Goal: Task Accomplishment & Management: Use online tool/utility

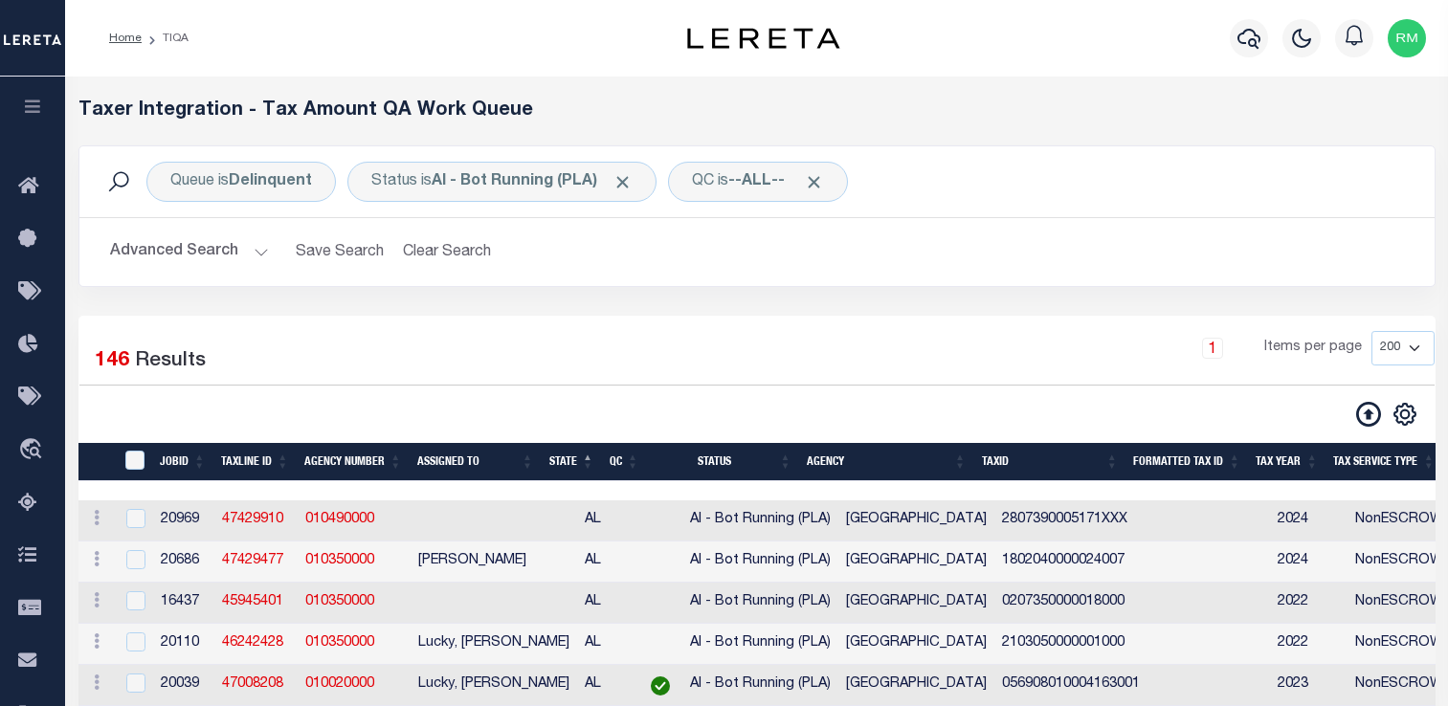
select select "200"
click at [137, 454] on input "TaxID" at bounding box center [134, 460] width 19 height 19
checkbox input "true"
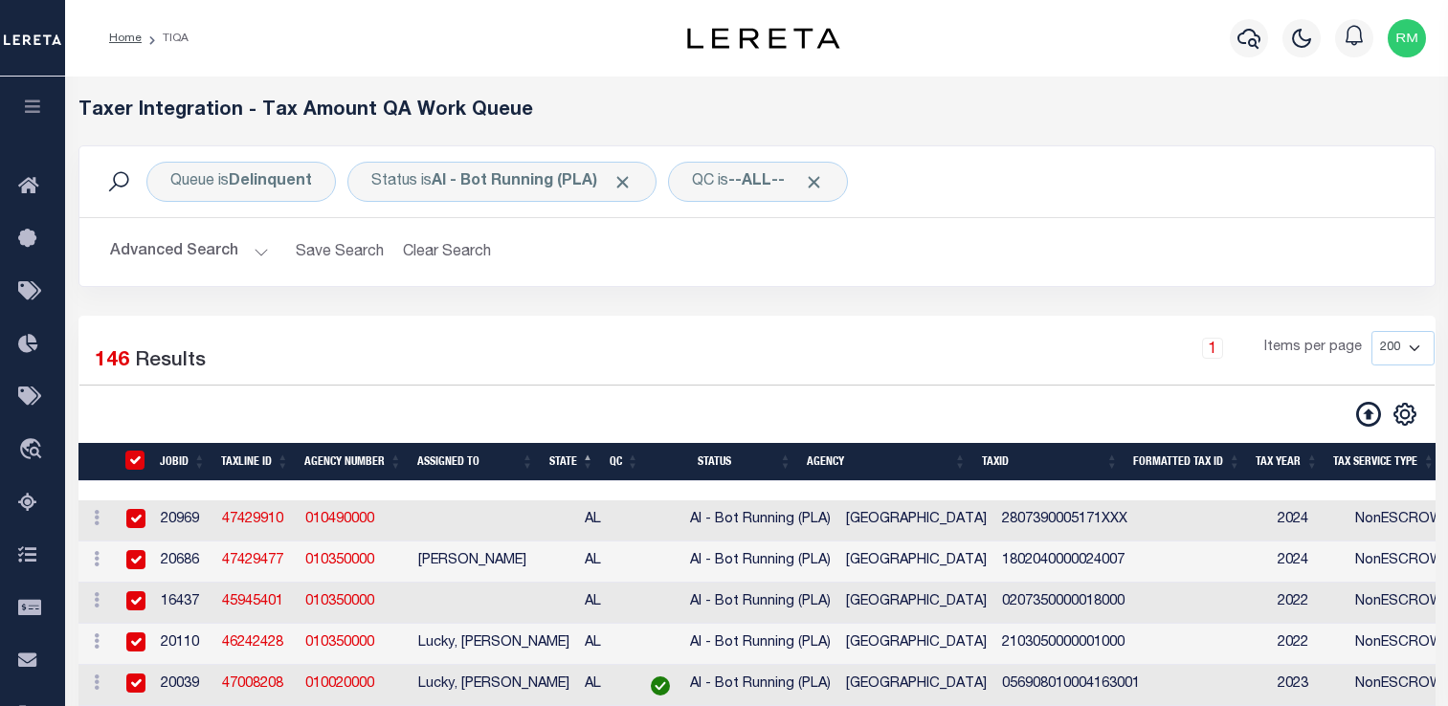
checkbox input "true"
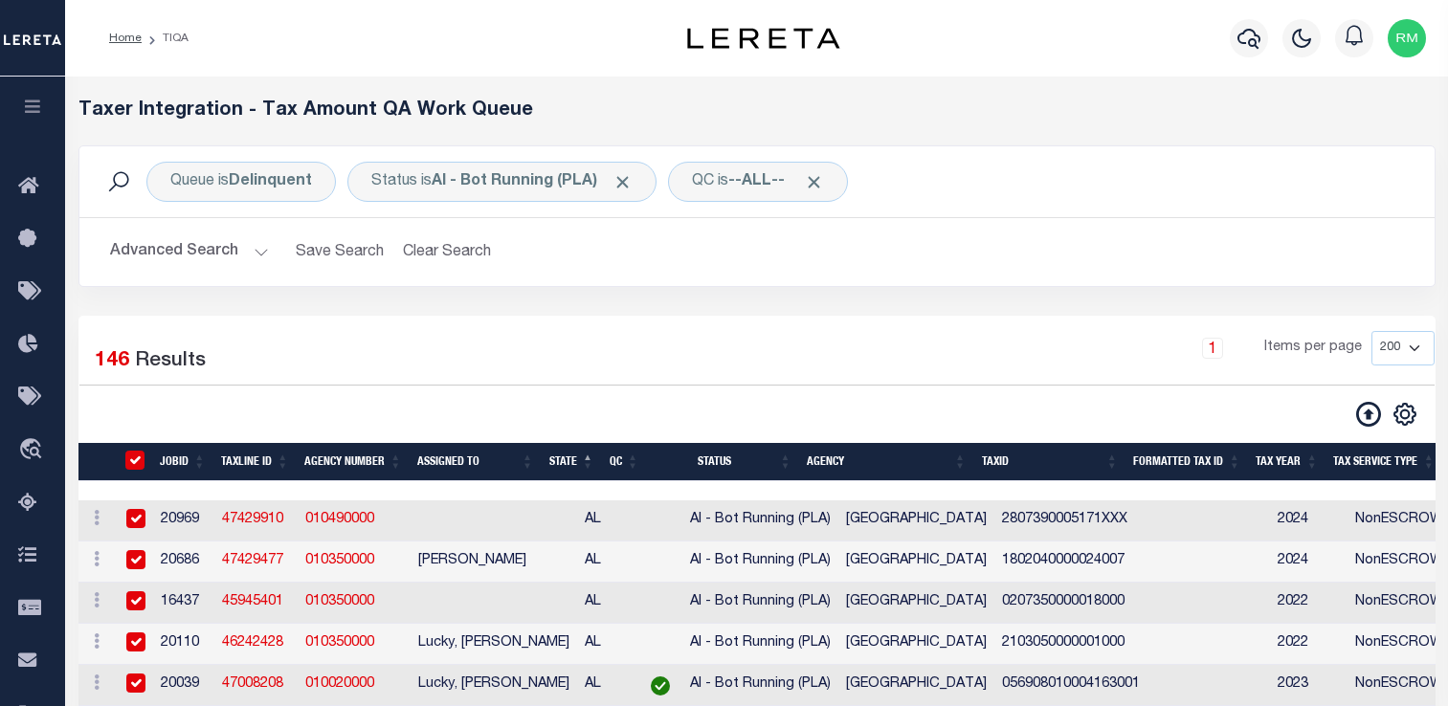
checkbox input "true"
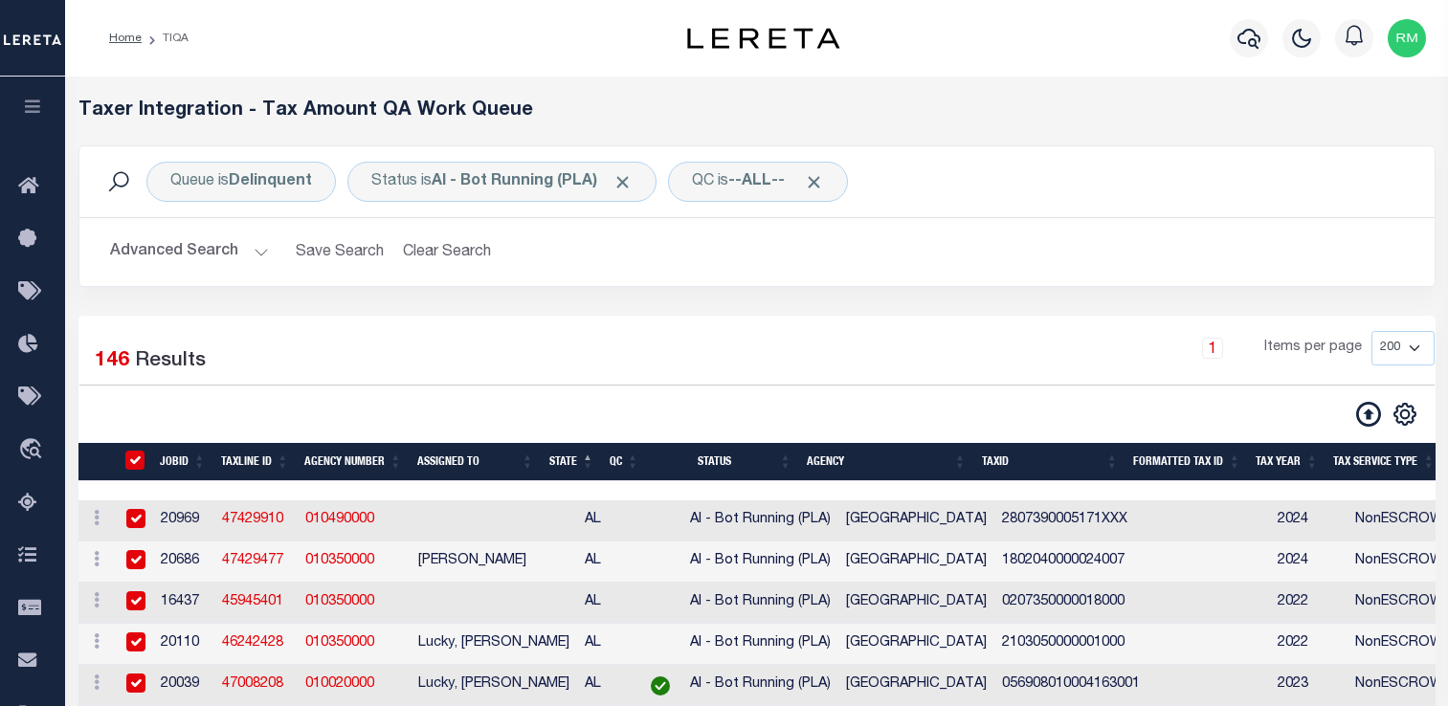
checkbox input "true"
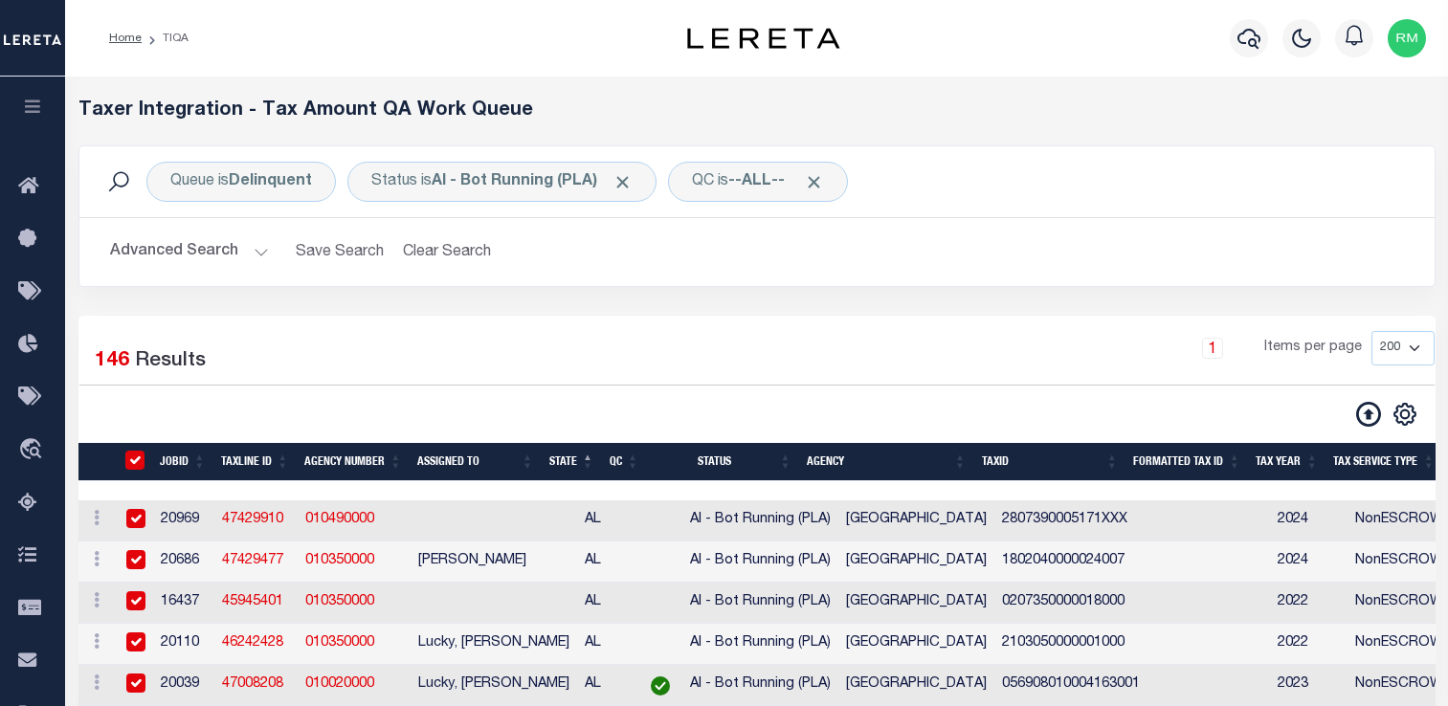
checkbox input "true"
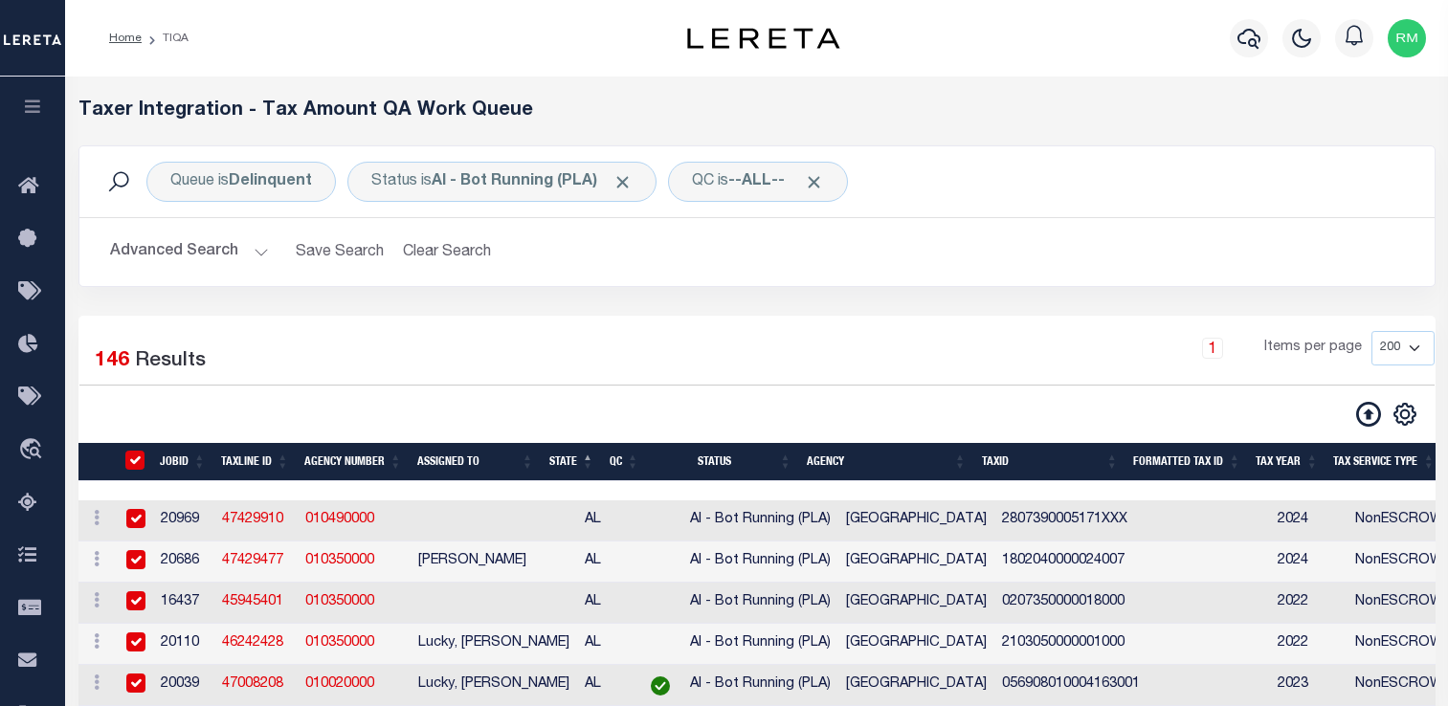
checkbox input "true"
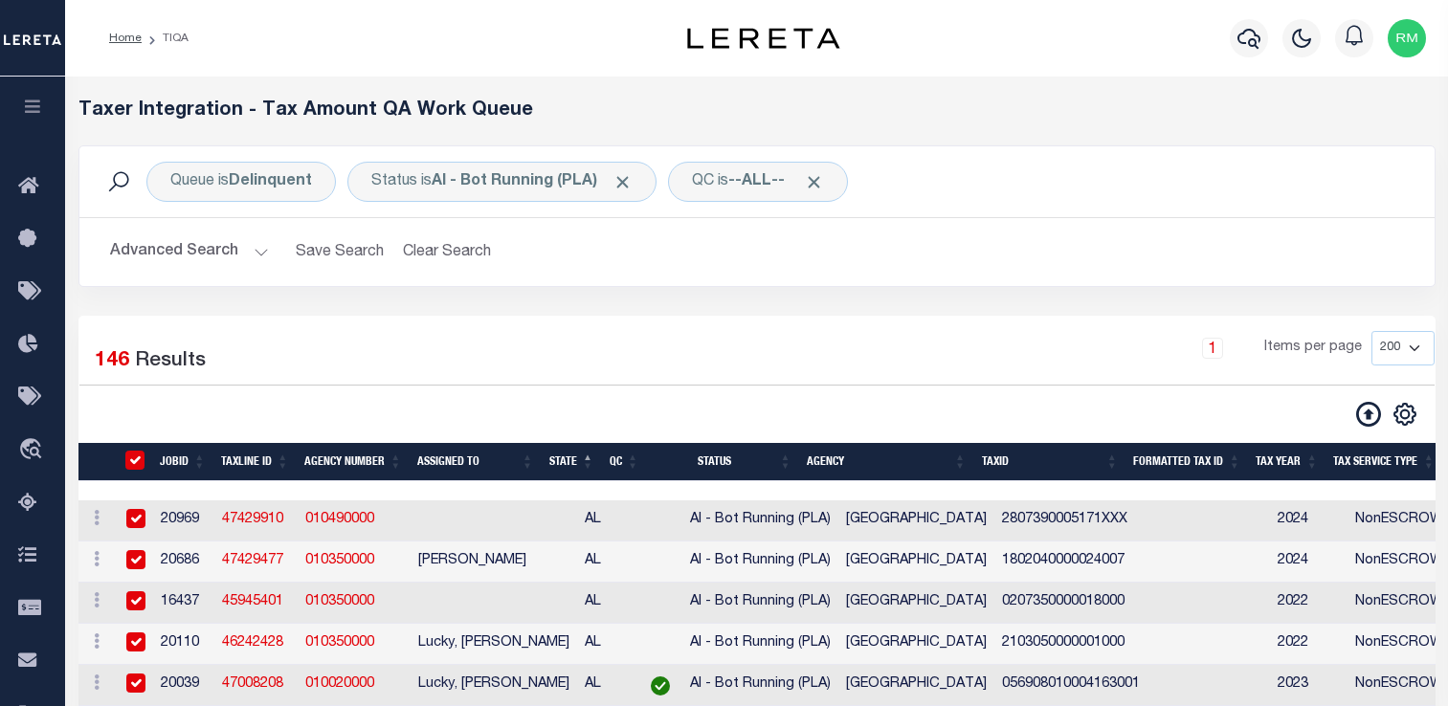
checkbox input "true"
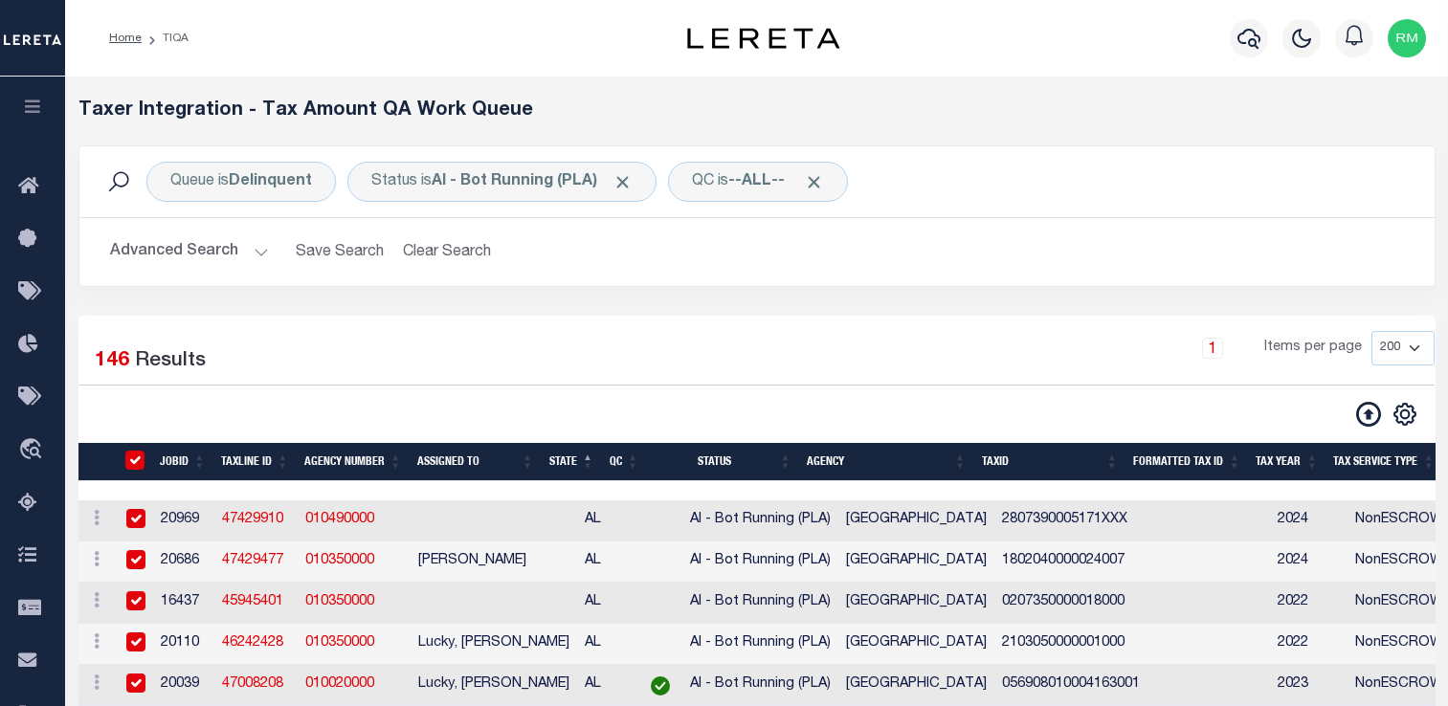
checkbox input "true"
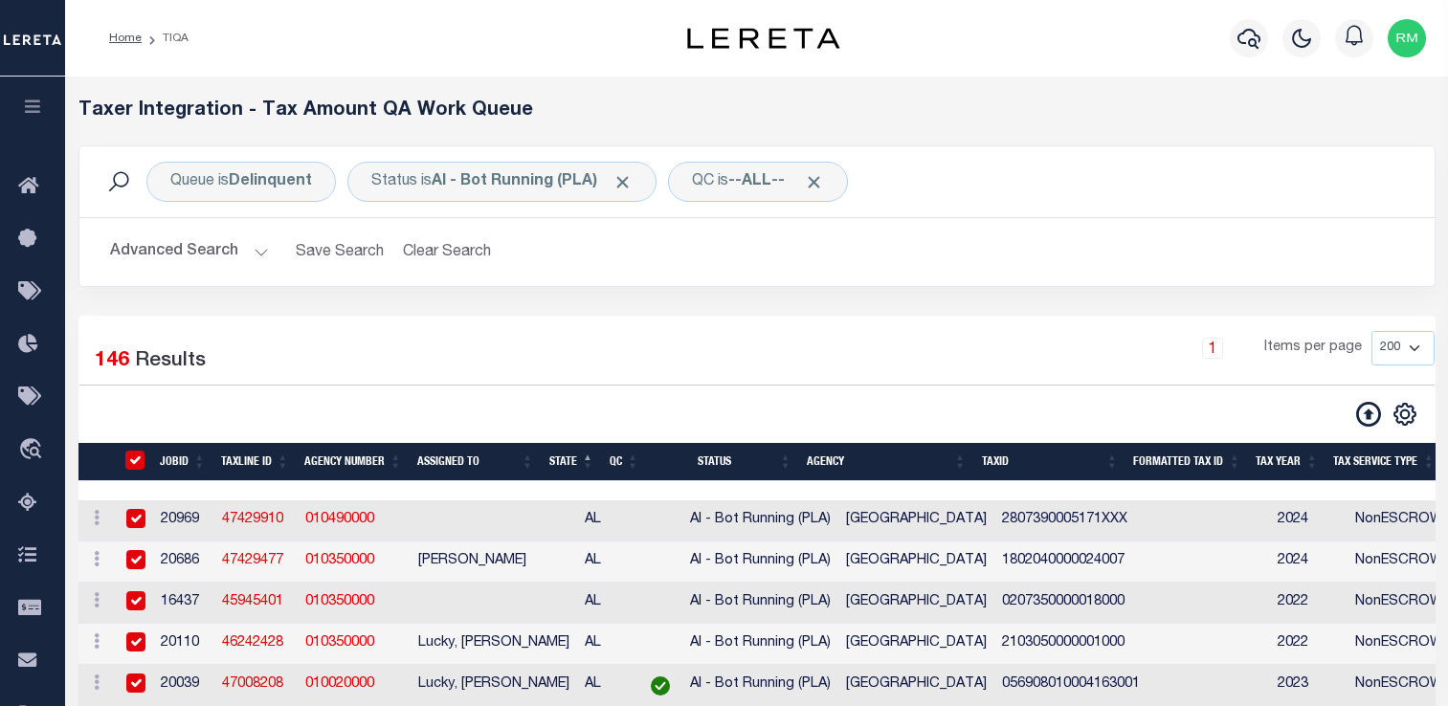
checkbox input "true"
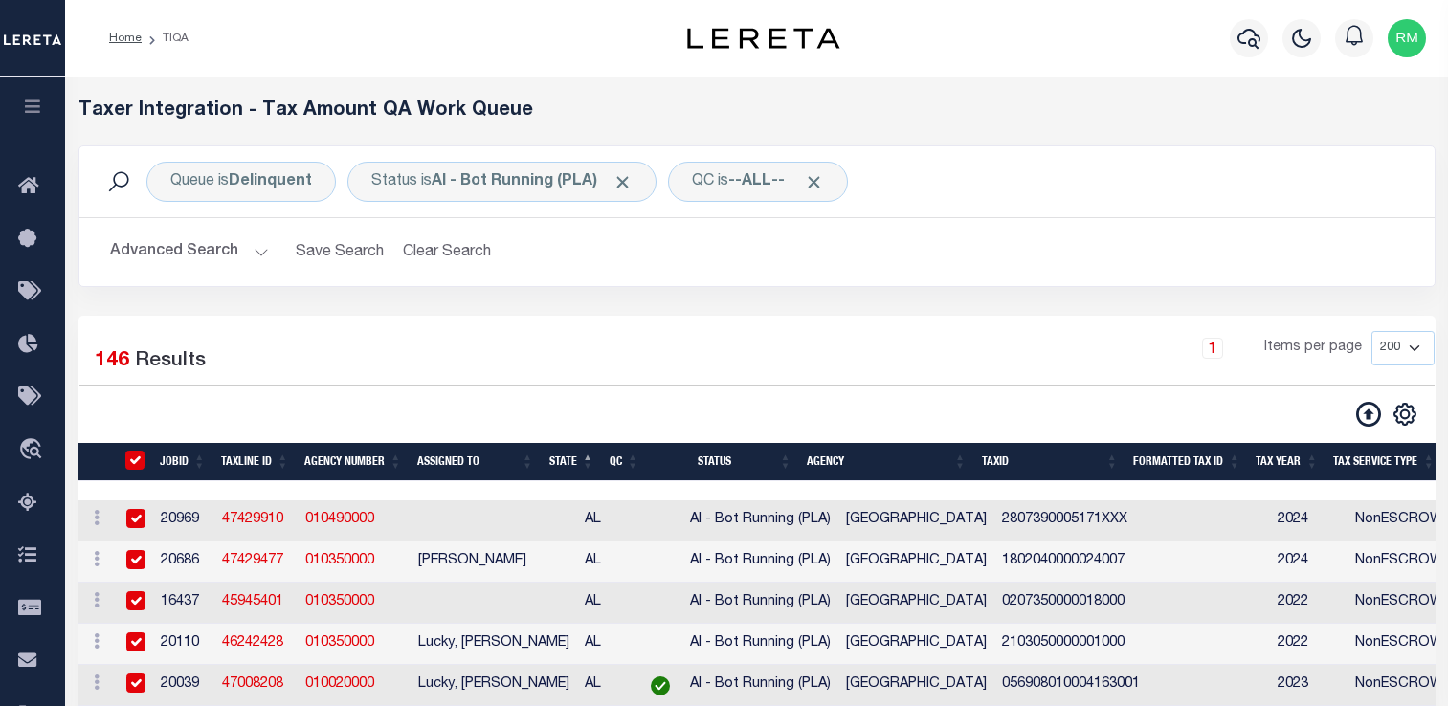
checkbox input "true"
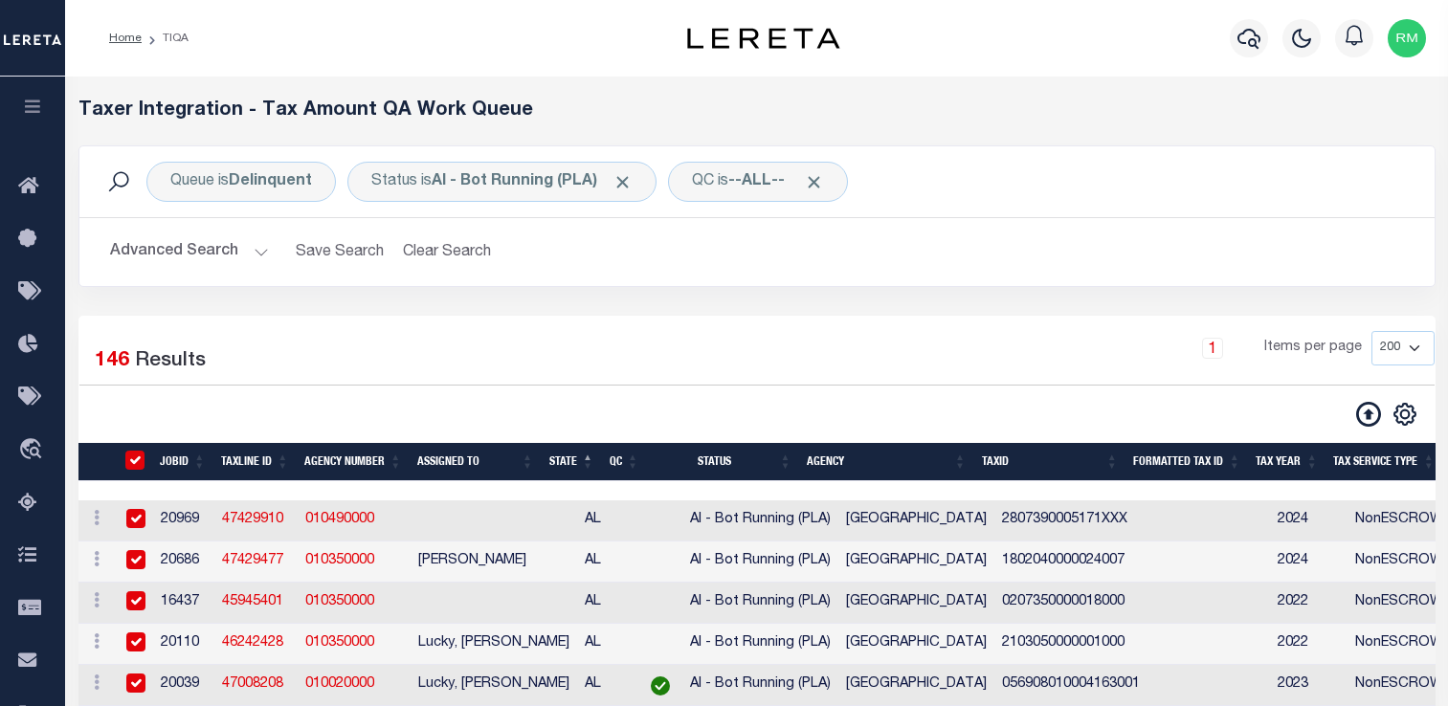
checkbox input "true"
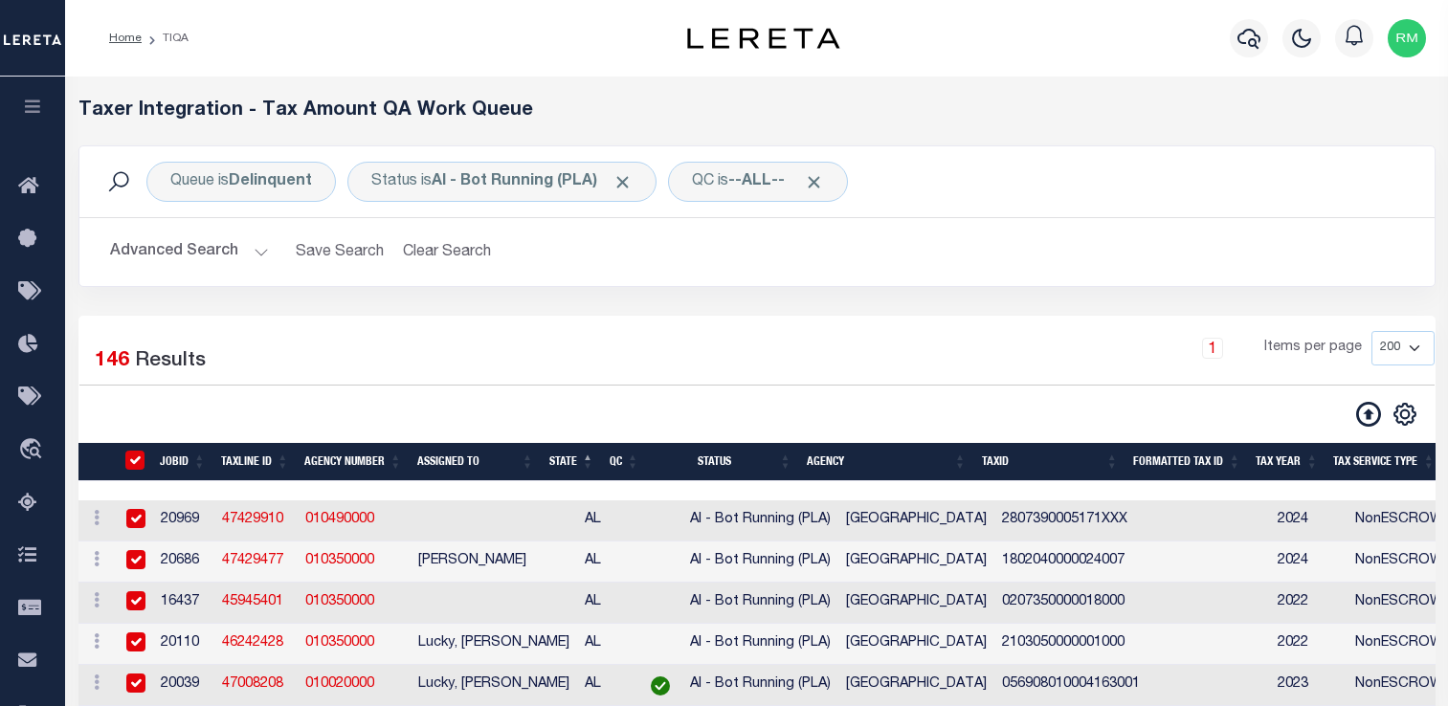
checkbox input "true"
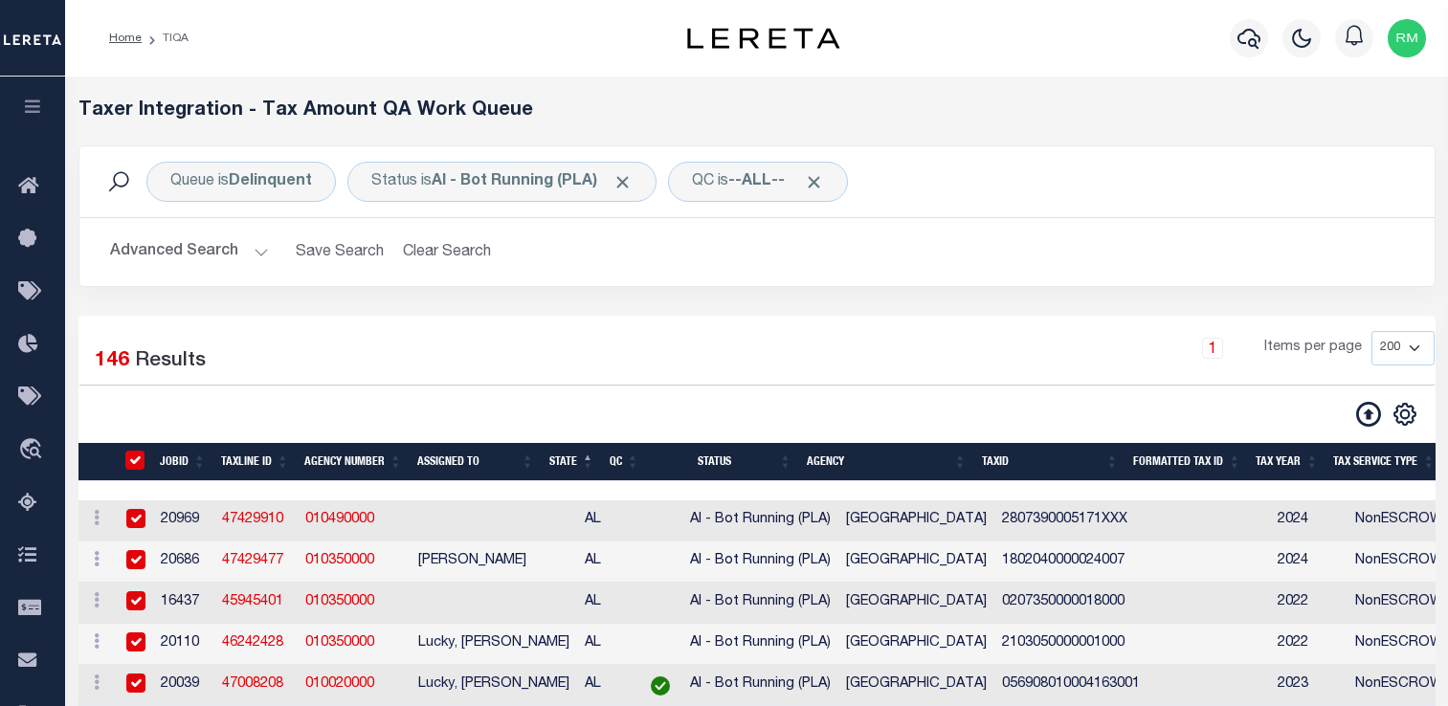
checkbox input "true"
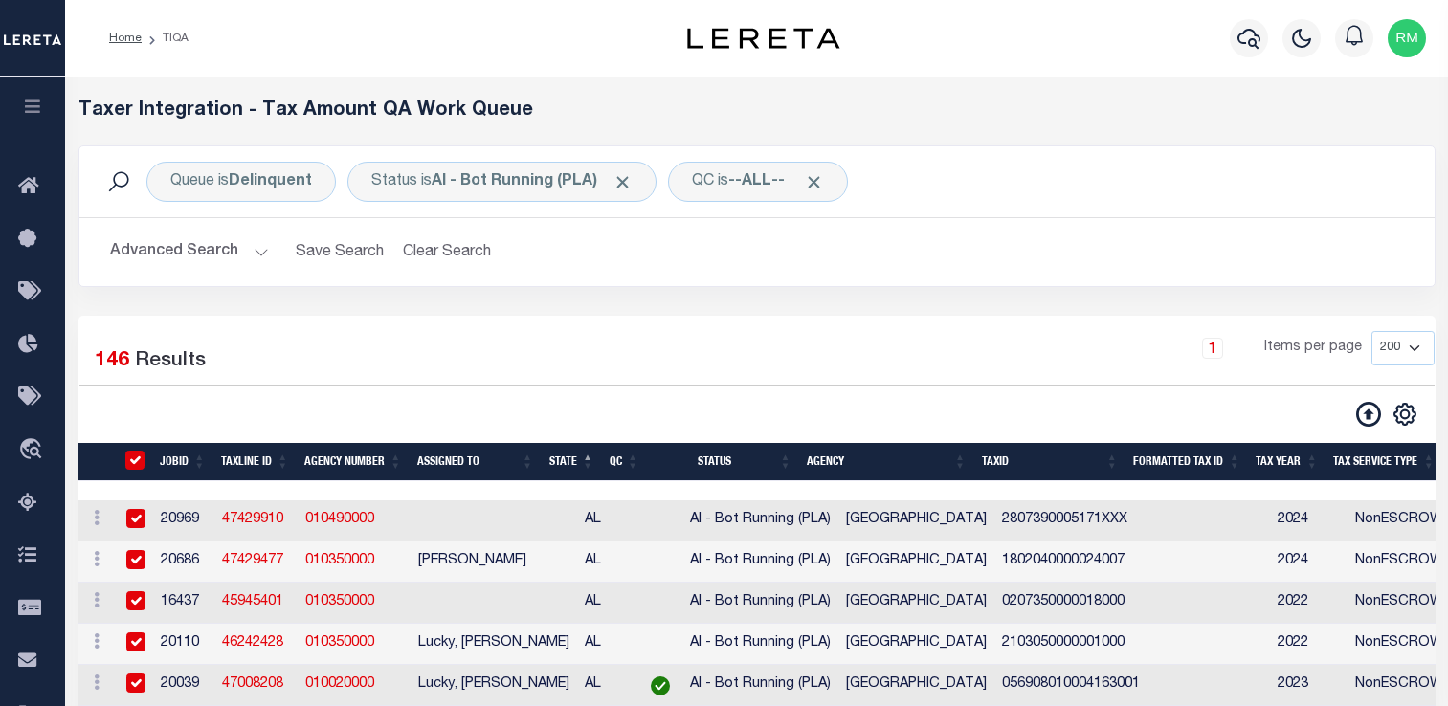
checkbox input "true"
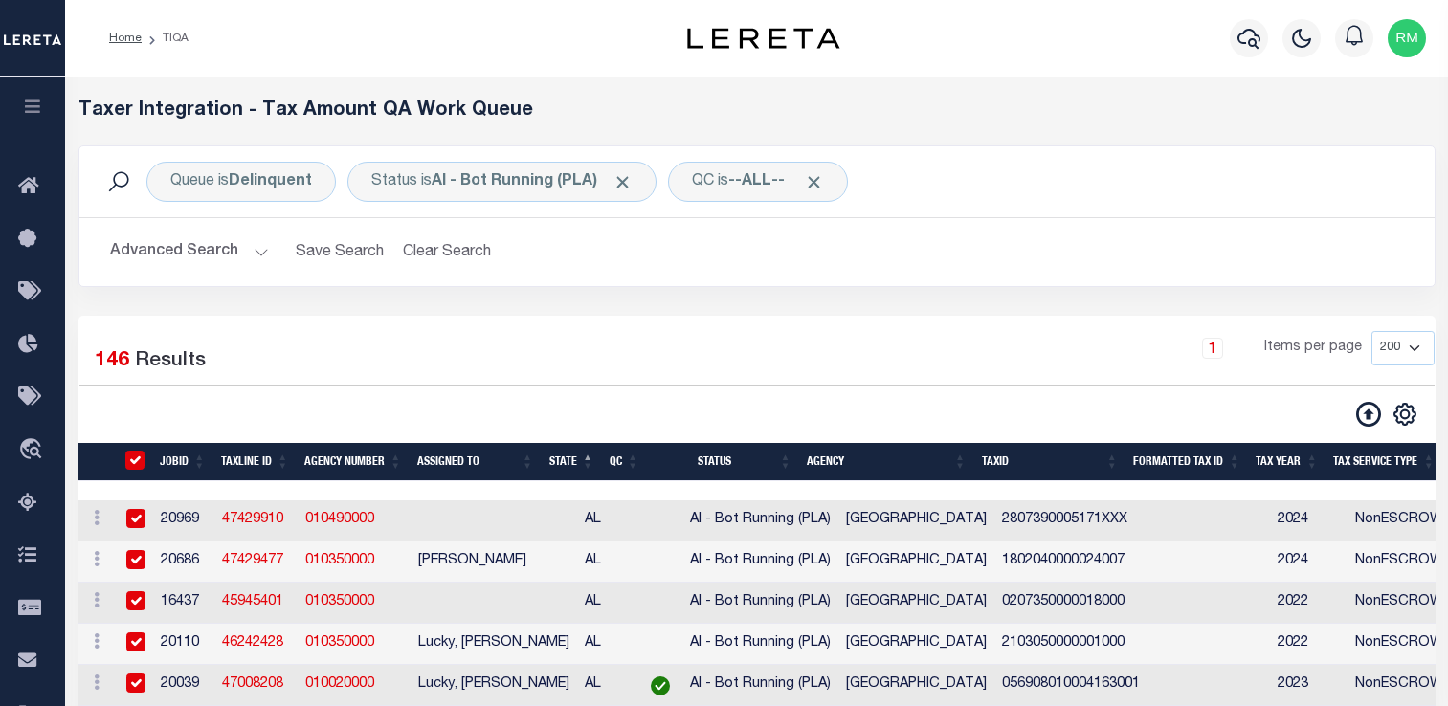
checkbox input "true"
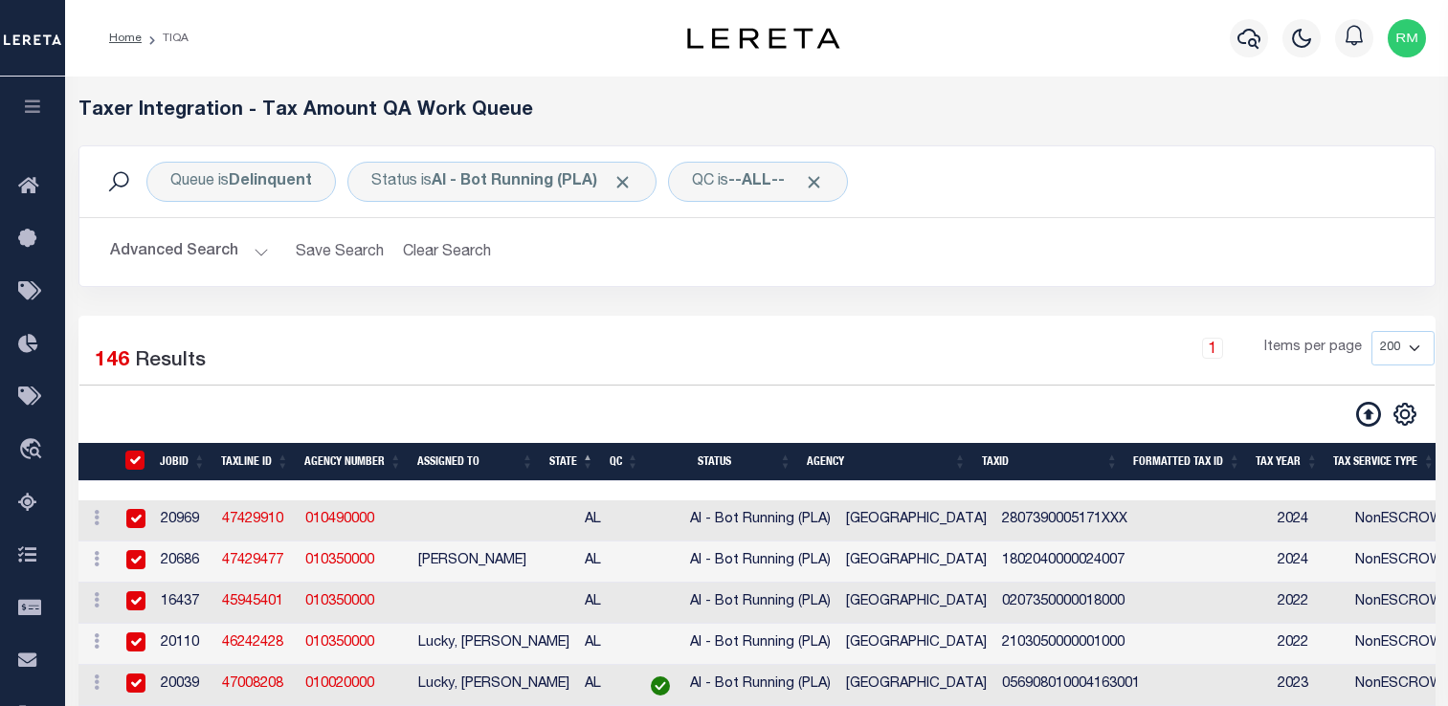
checkbox input "true"
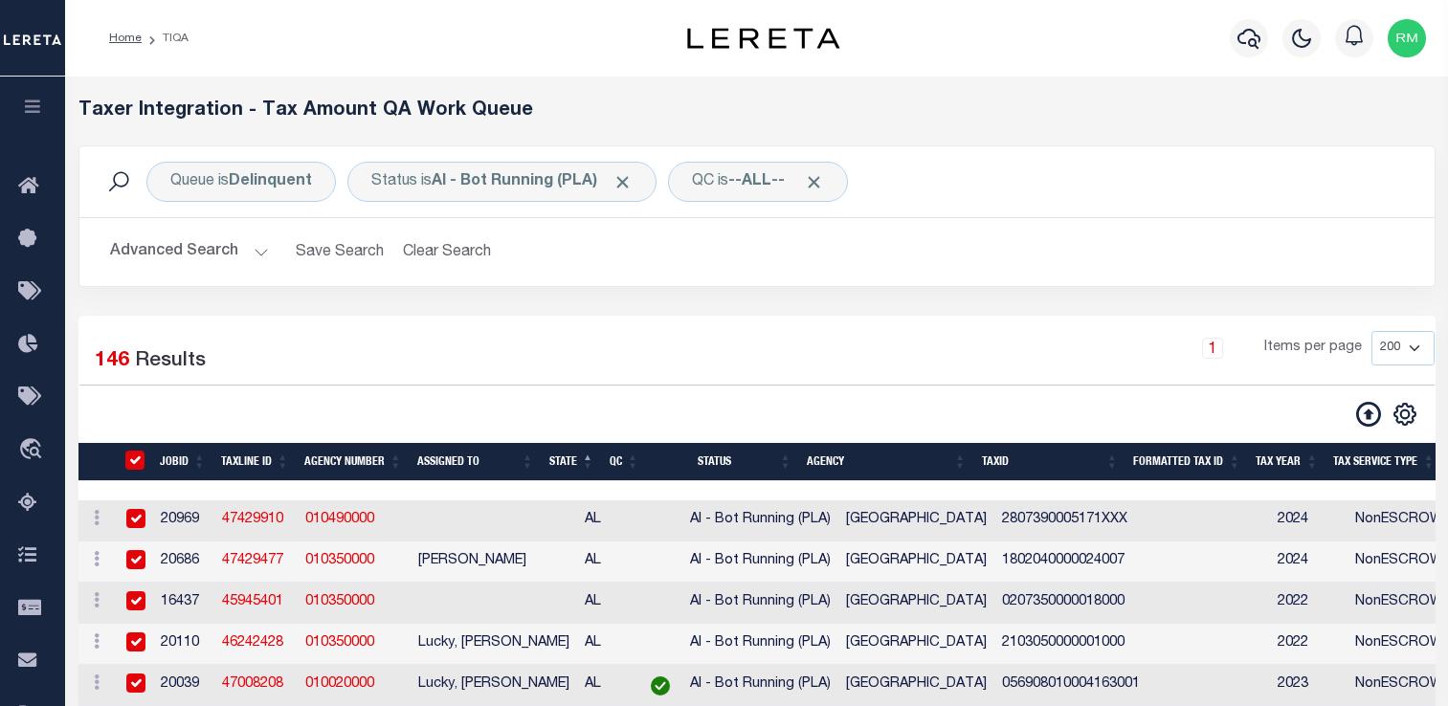
checkbox input "true"
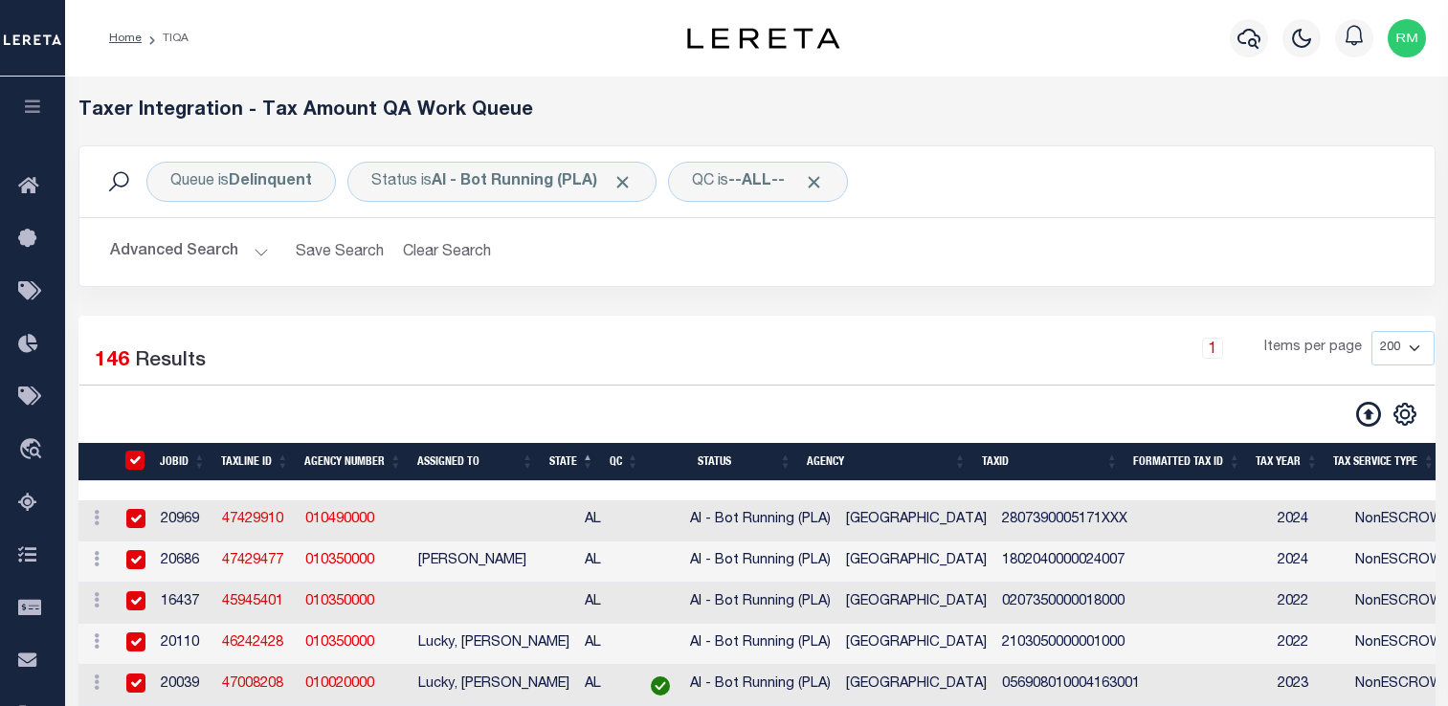
checkbox input "true"
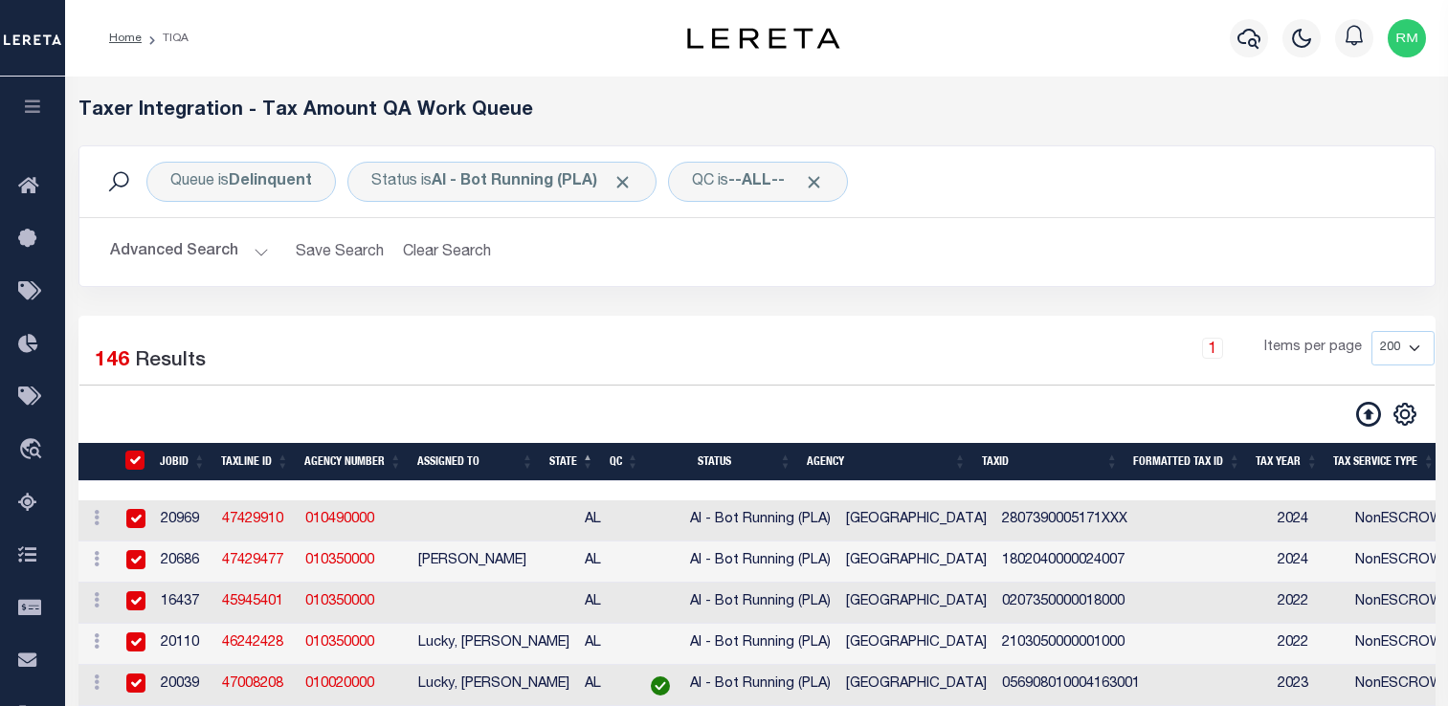
checkbox input "true"
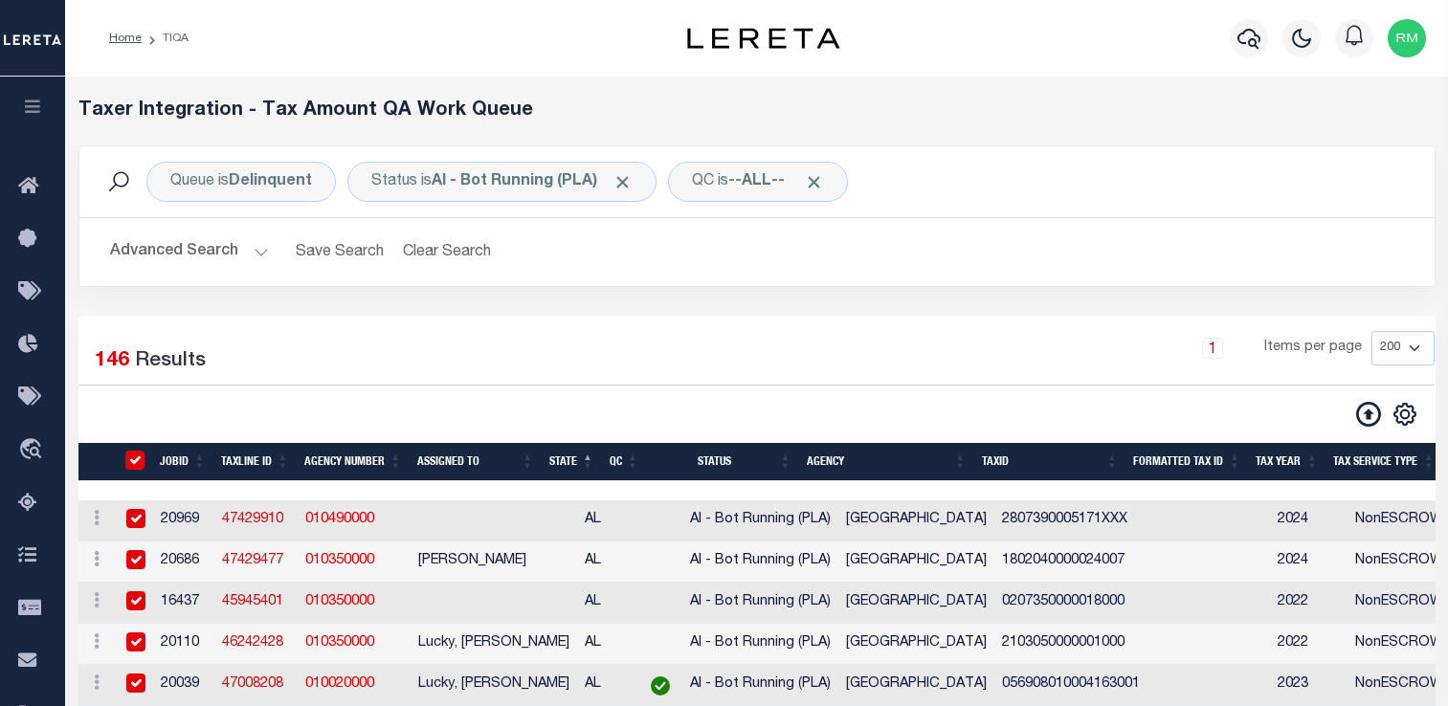
checkbox input "true"
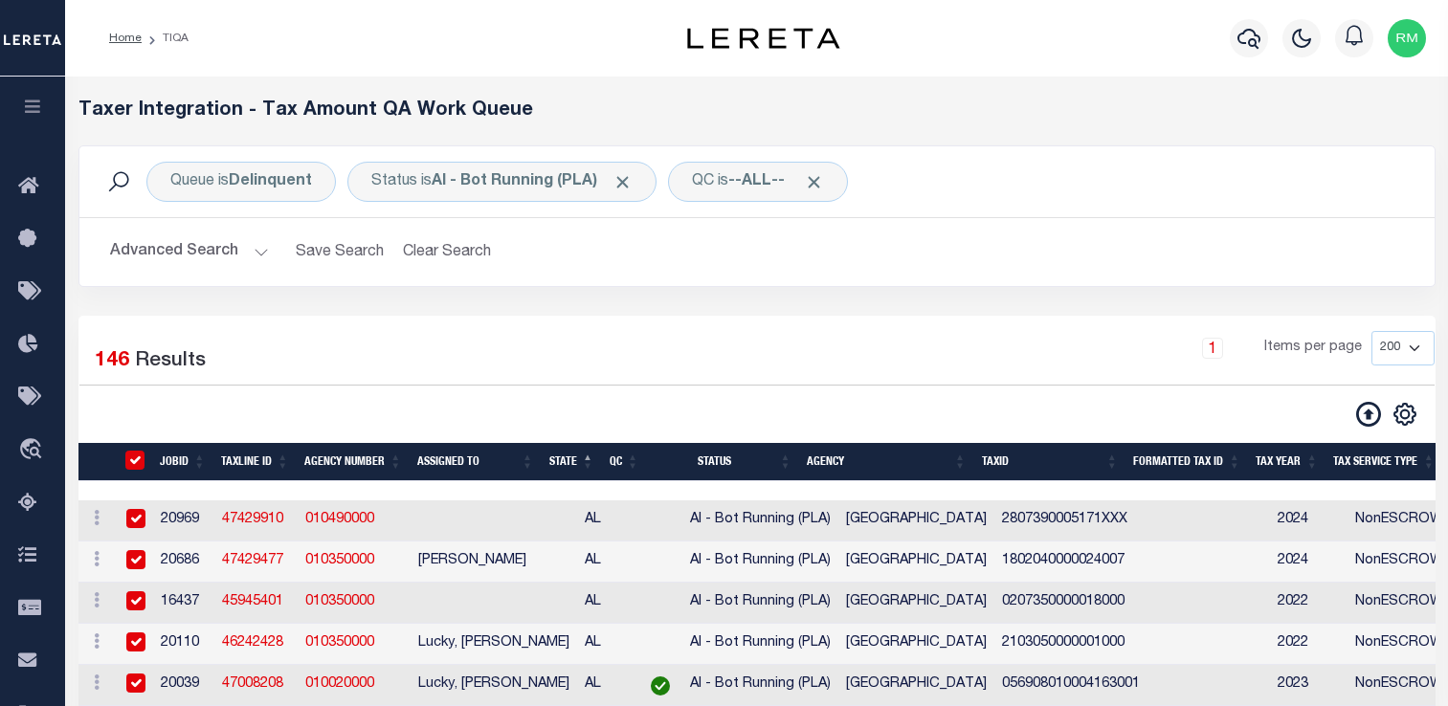
checkbox input "true"
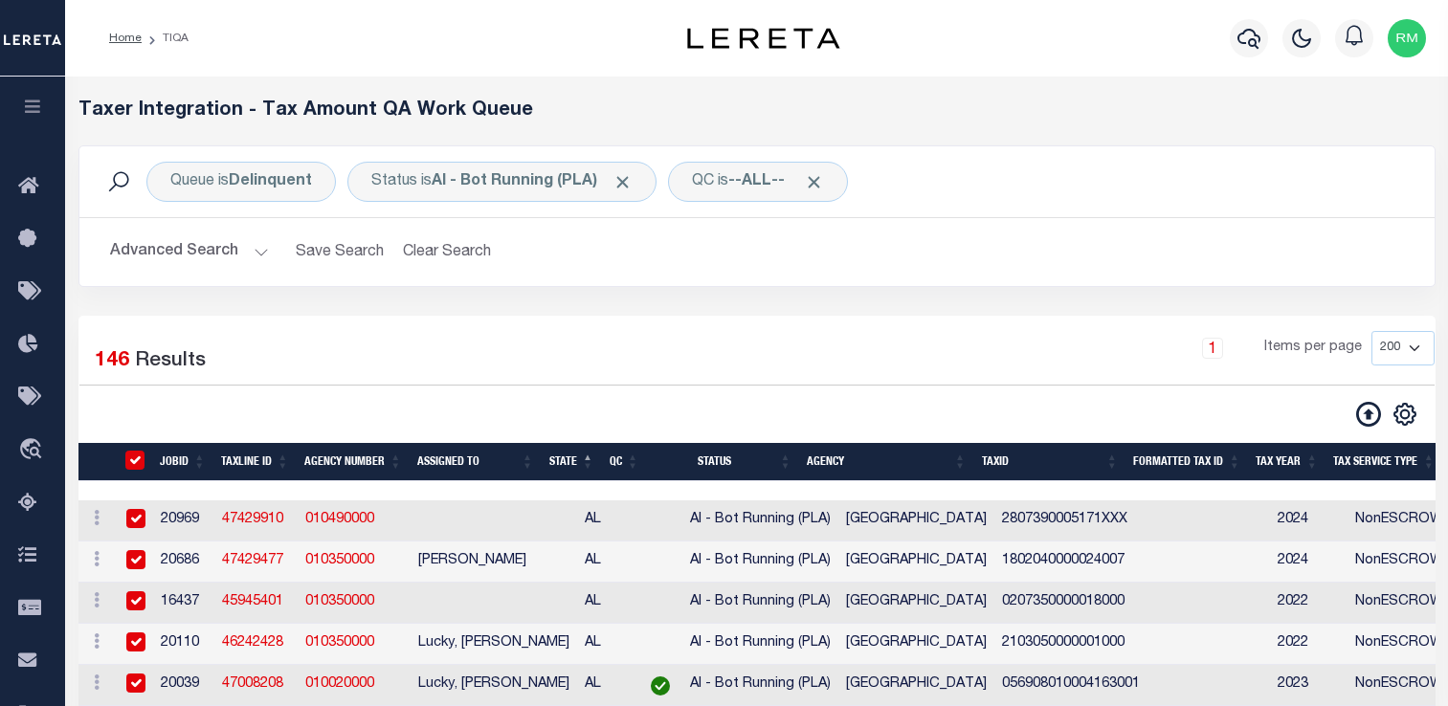
checkbox input "true"
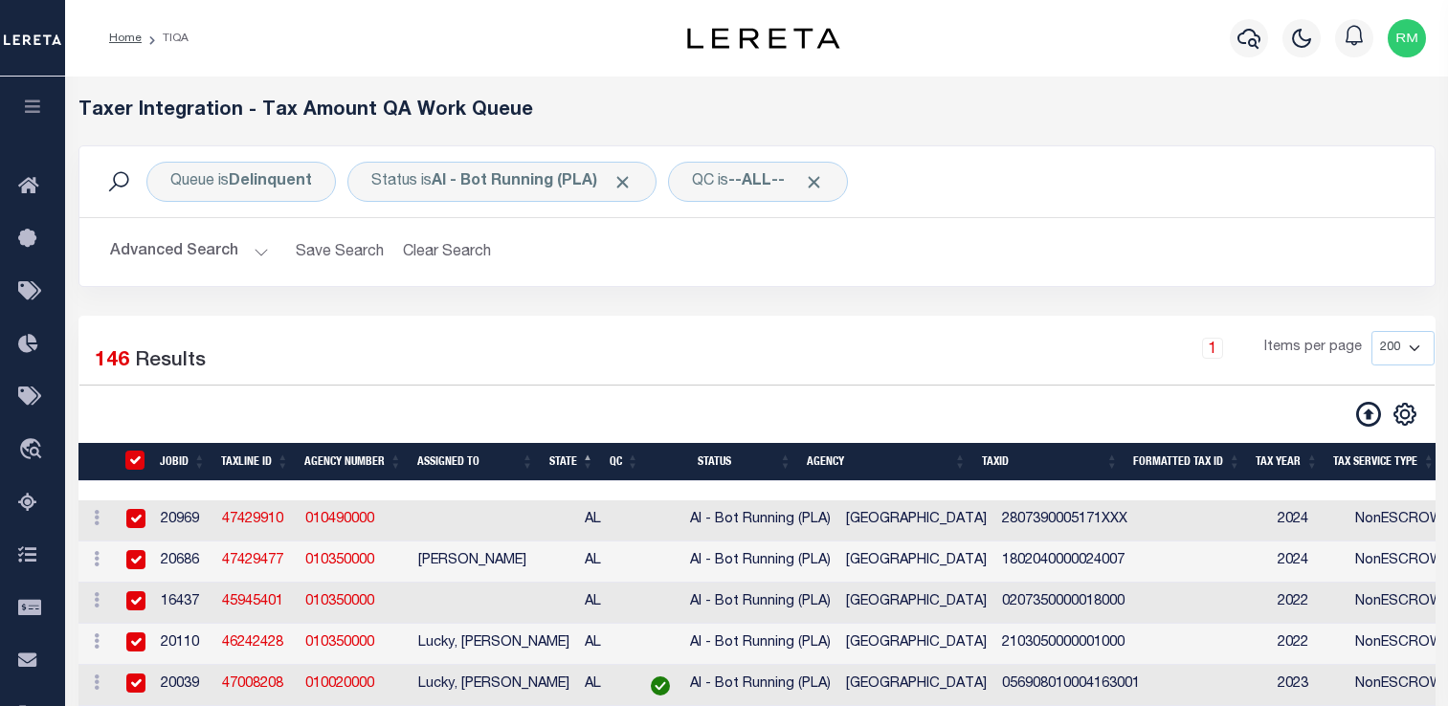
checkbox input "true"
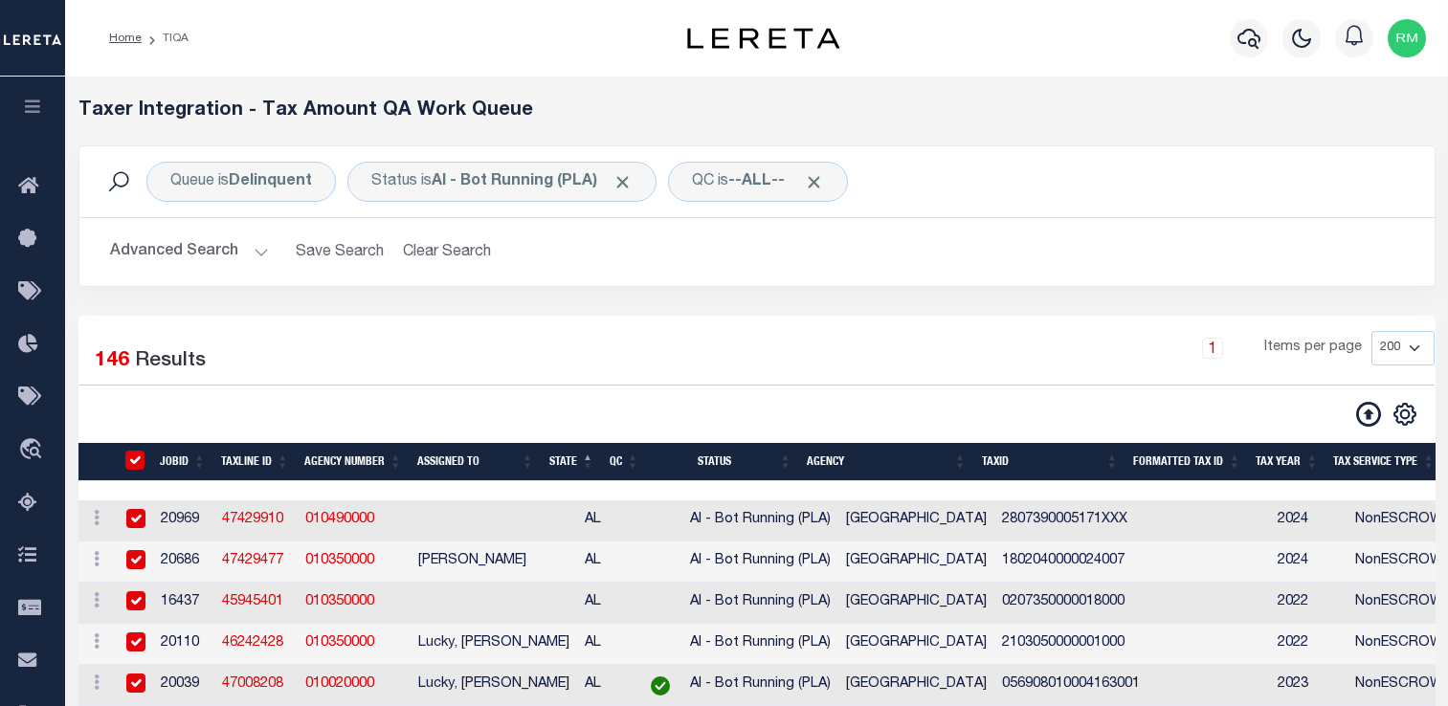
checkbox input "true"
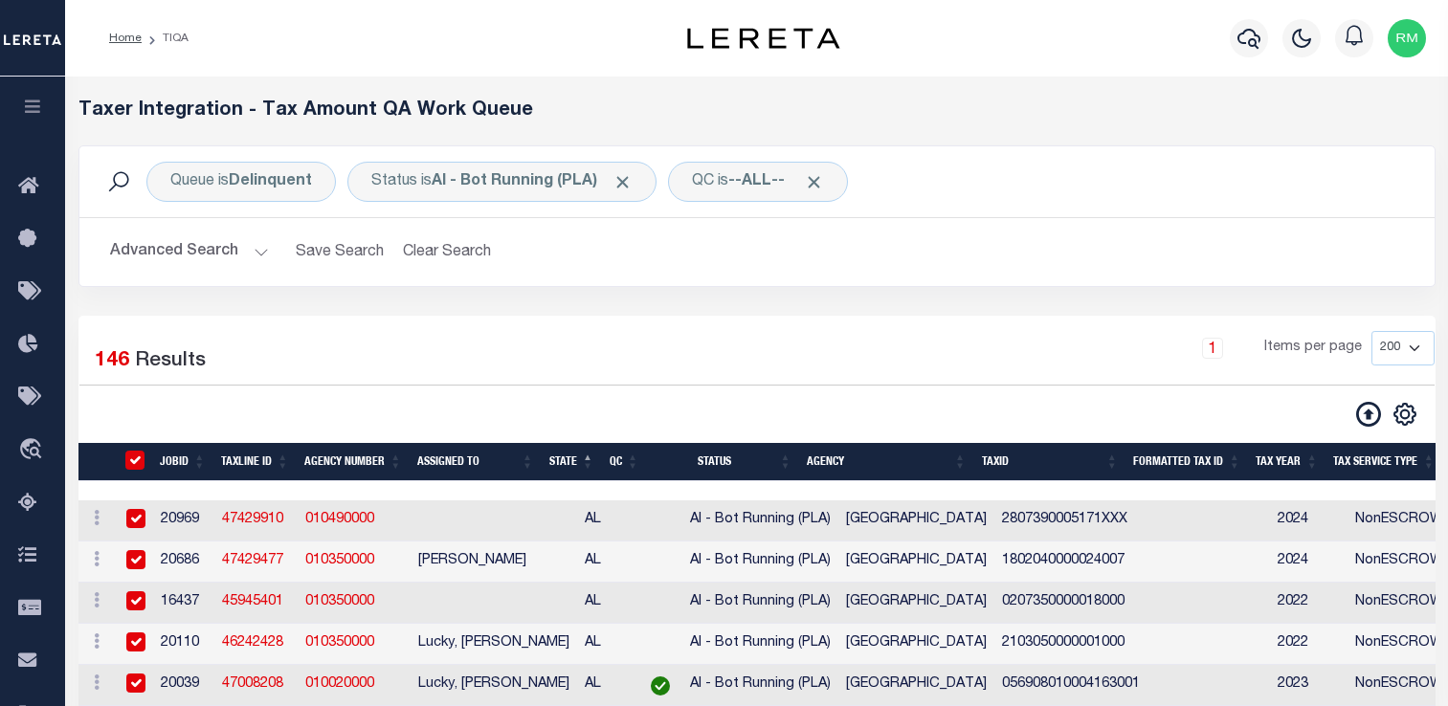
checkbox input "true"
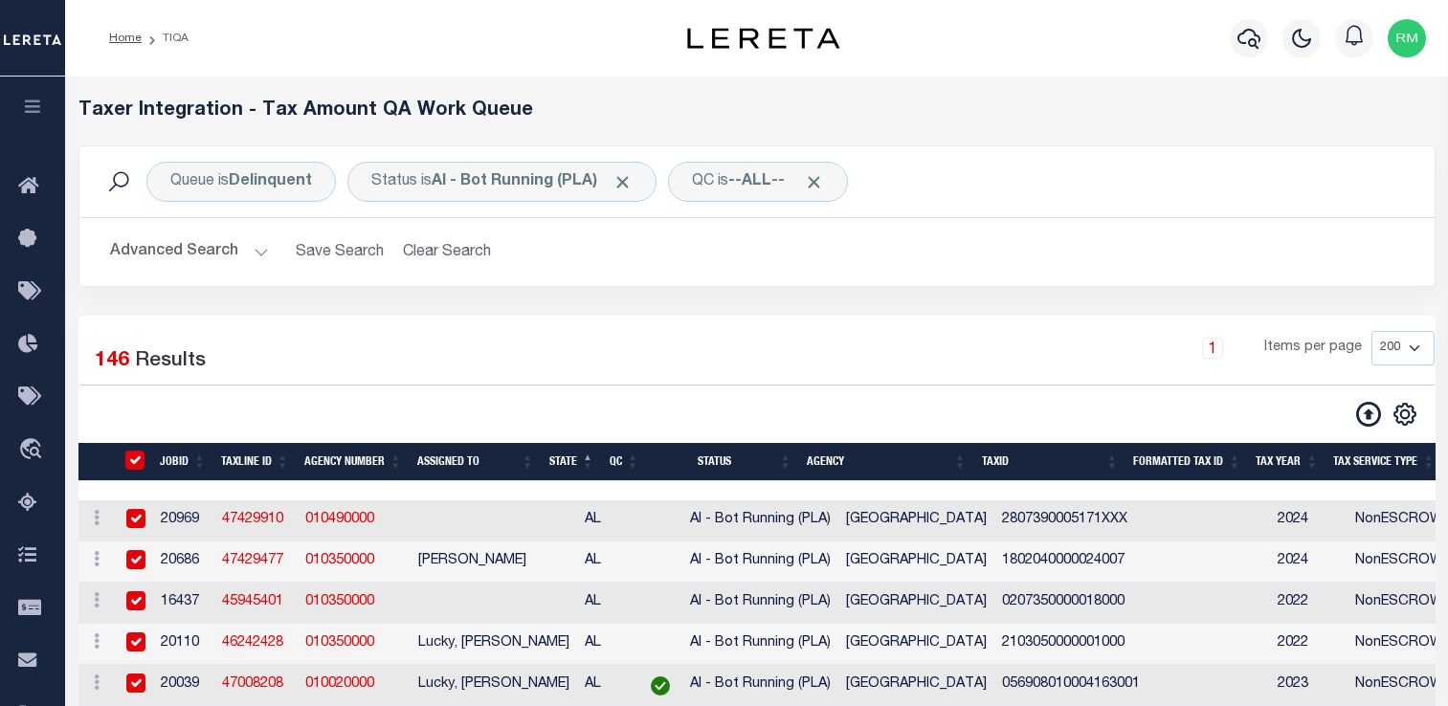
checkbox input "true"
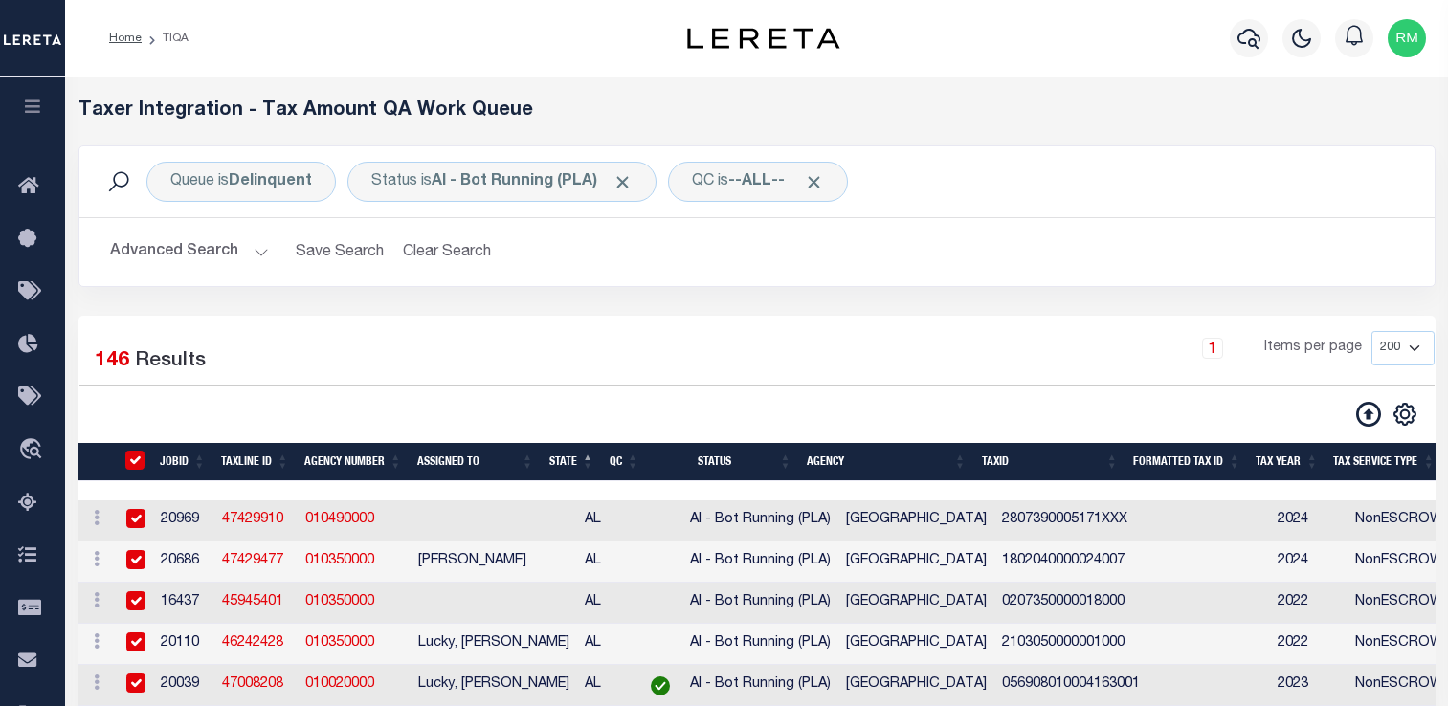
checkbox input "true"
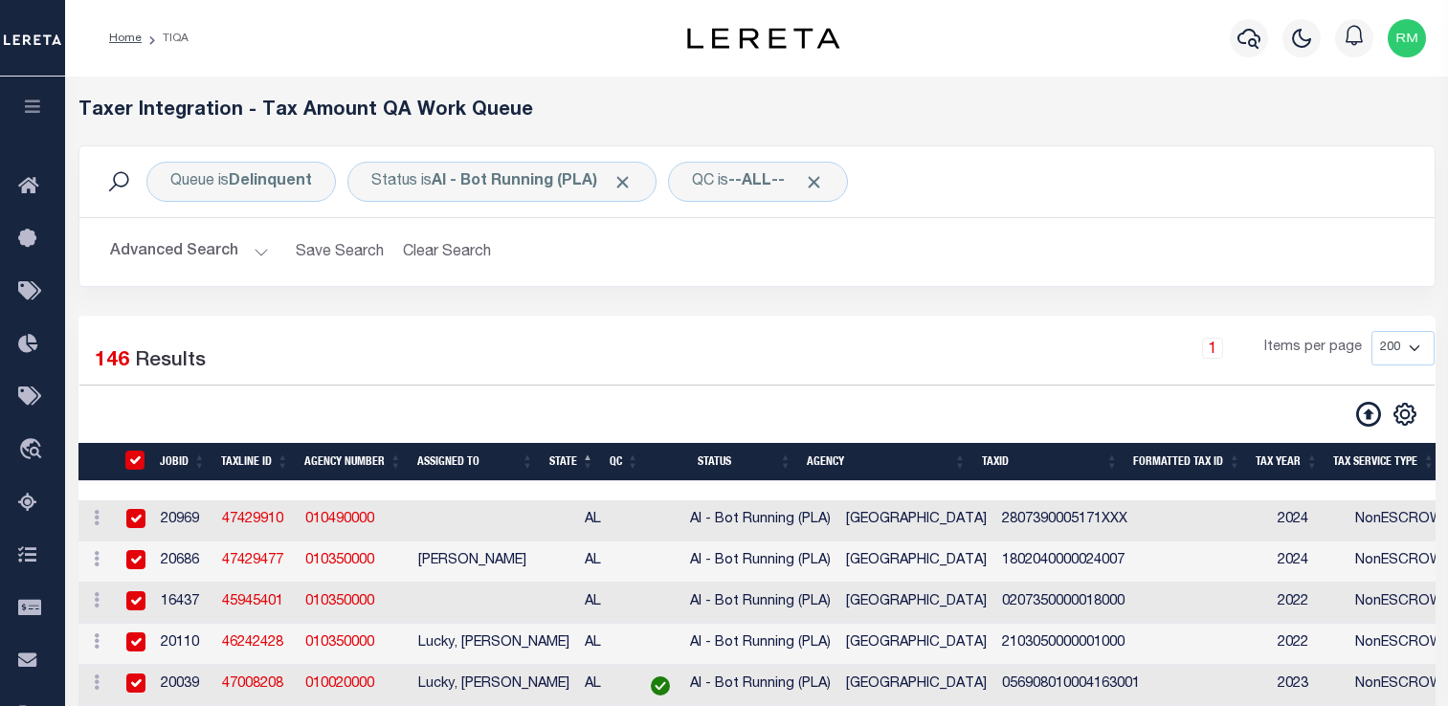
checkbox input "true"
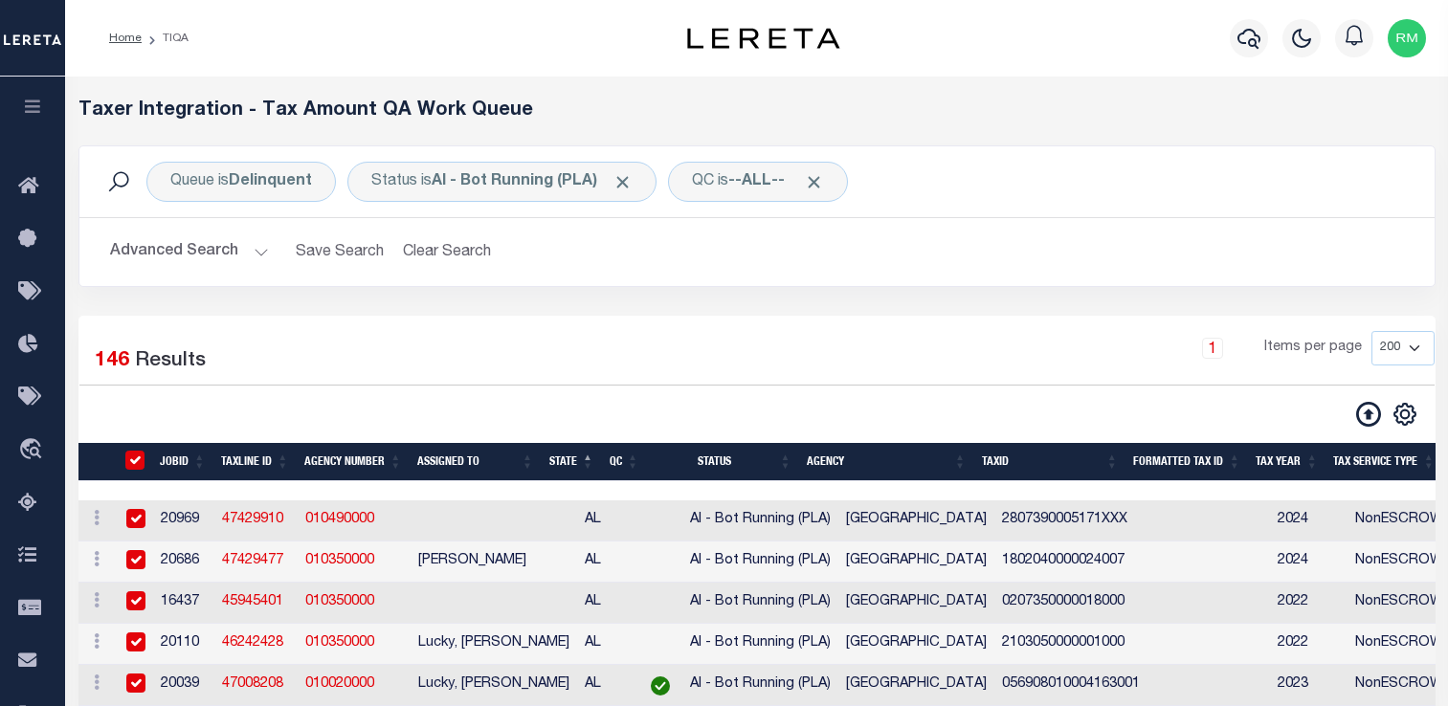
checkbox input "true"
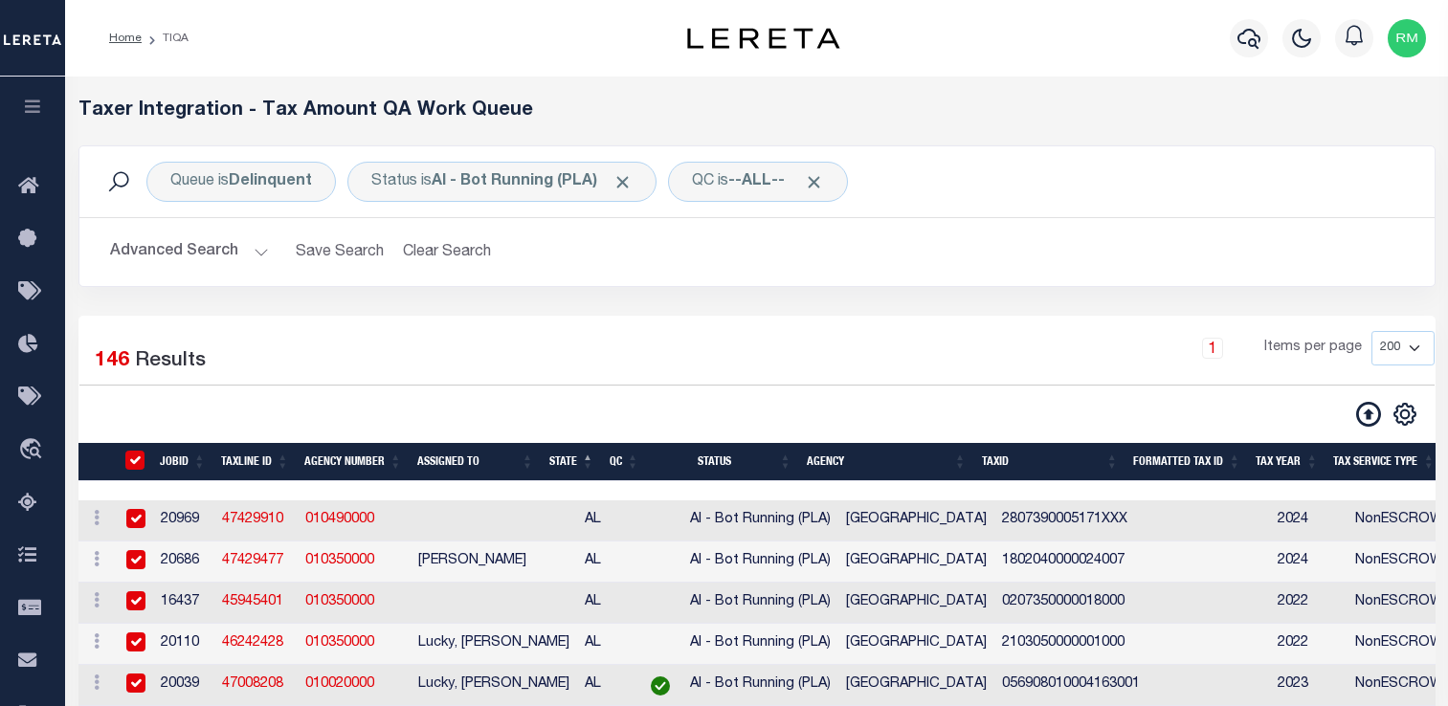
checkbox input "true"
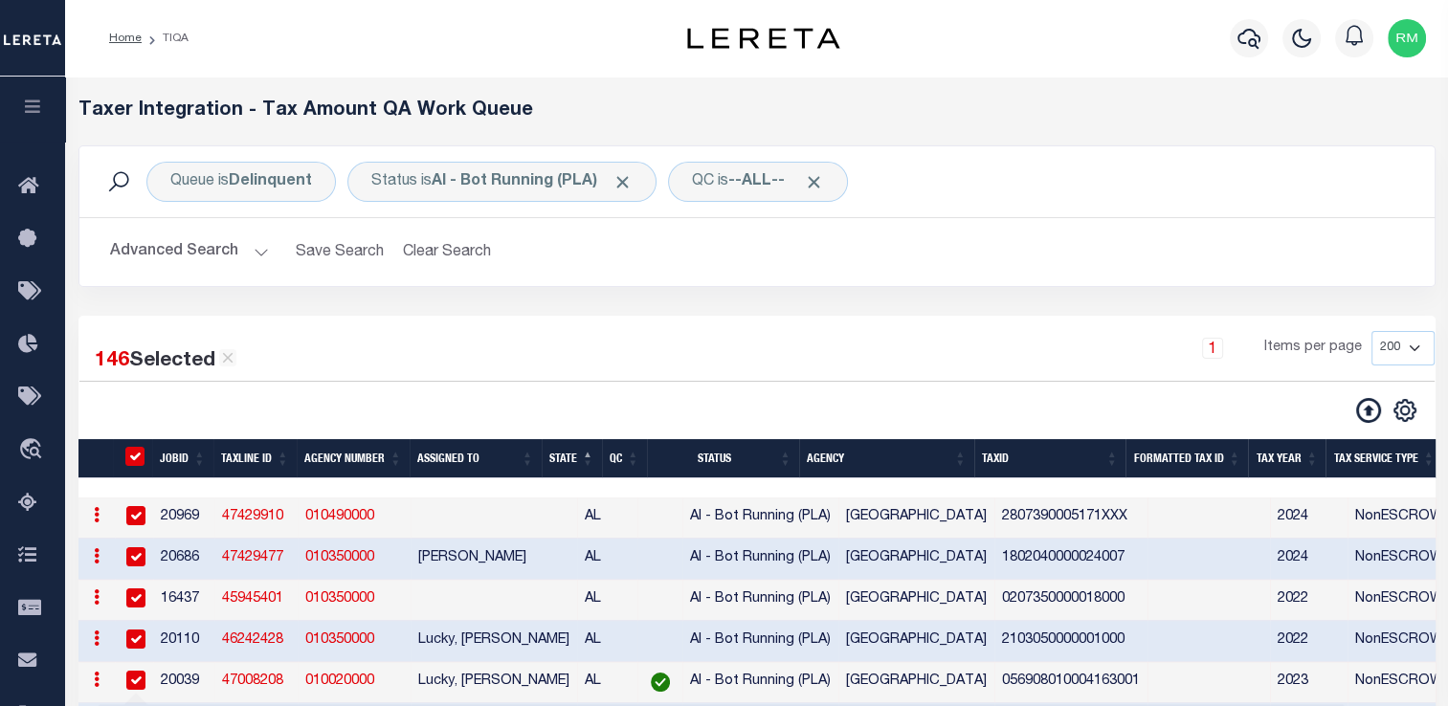
click at [962, 639] on div "button" at bounding box center [982, 654] width 48 height 48
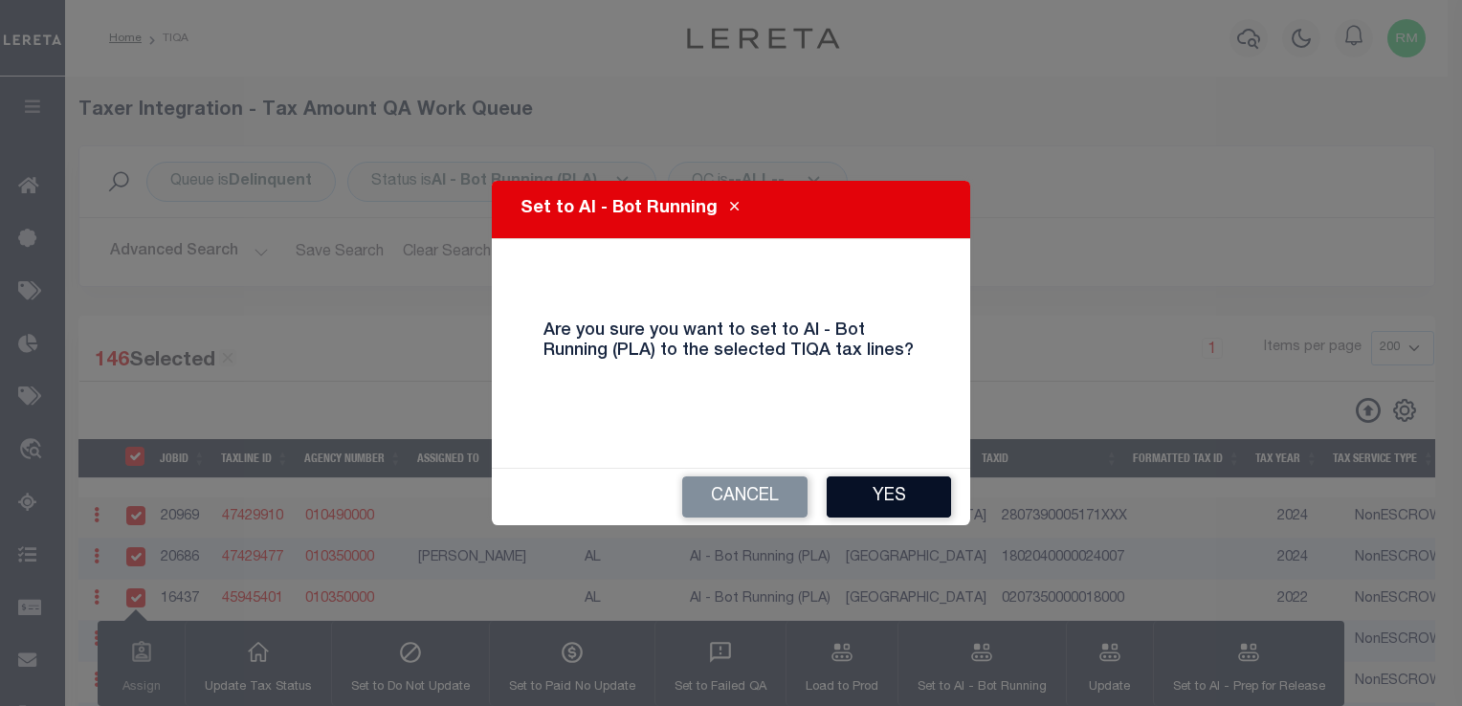
click at [882, 479] on button "Yes" at bounding box center [889, 496] width 124 height 41
